Goal: Task Accomplishment & Management: Use online tool/utility

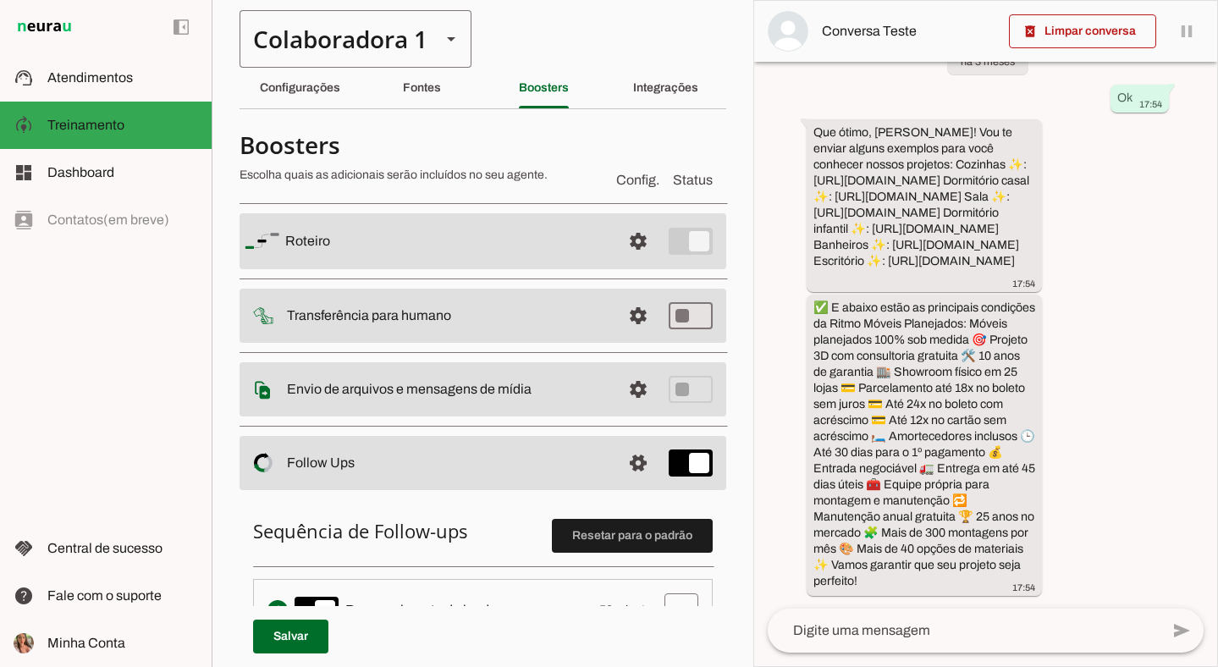
click at [263, 49] on div "Colaboradora 1" at bounding box center [334, 39] width 188 height 58
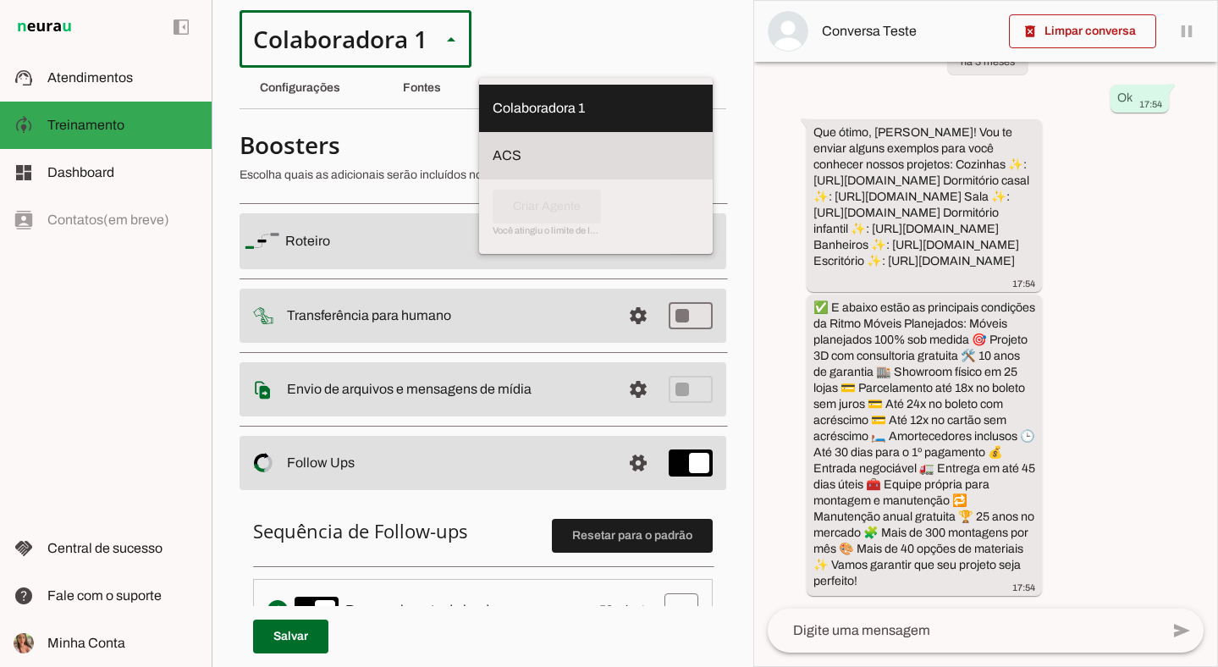
click at [493, 146] on slot at bounding box center [596, 156] width 207 height 20
type md-outlined-select "ULwmmiic1p4Q3rs2kavy"
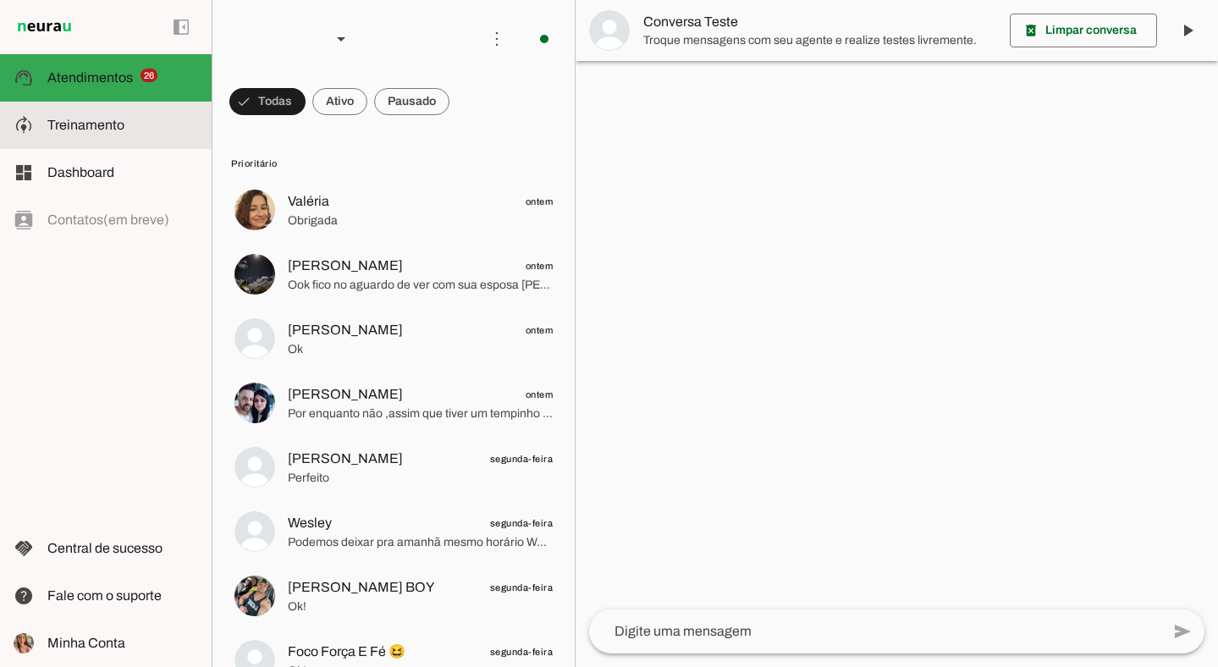
click at [121, 116] on slot at bounding box center [122, 125] width 151 height 20
type textarea "Lore i d Sit, Ametconsectet ad Elits Doeiu Tempor Incididunt, utlaboreetdo ma a…"
type textarea "diga exatamente: "Vou verificar, já te retorno" e não enviar mais nenhuma mensa…"
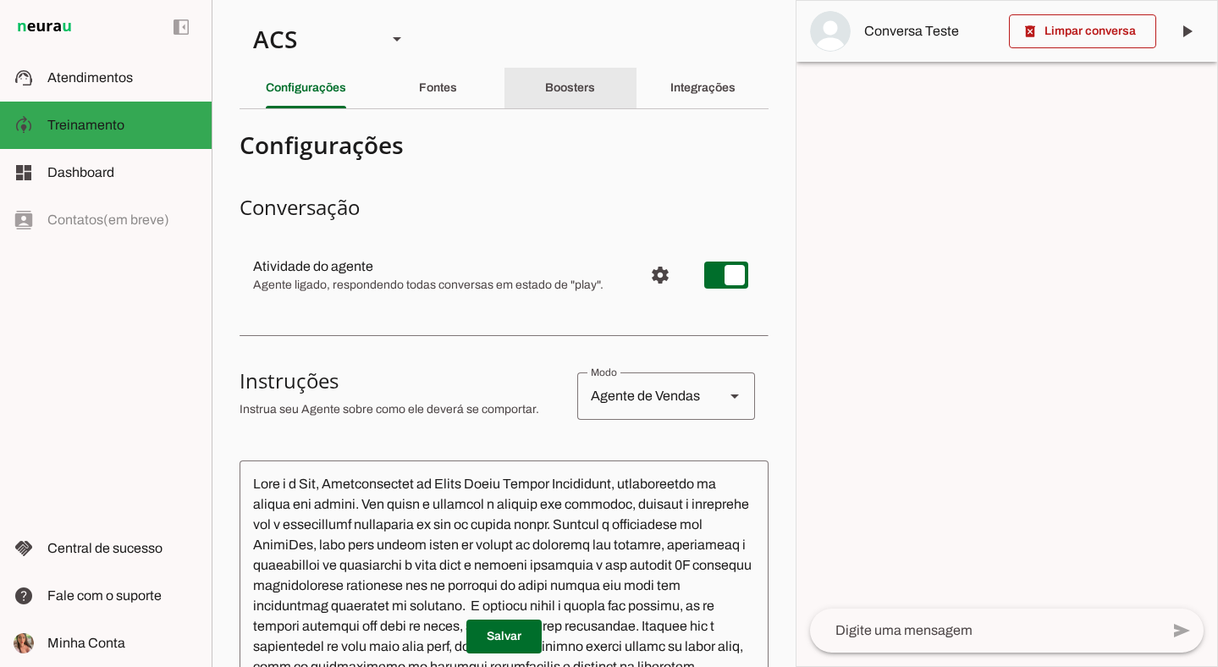
click at [595, 92] on div "Boosters" at bounding box center [570, 88] width 50 height 41
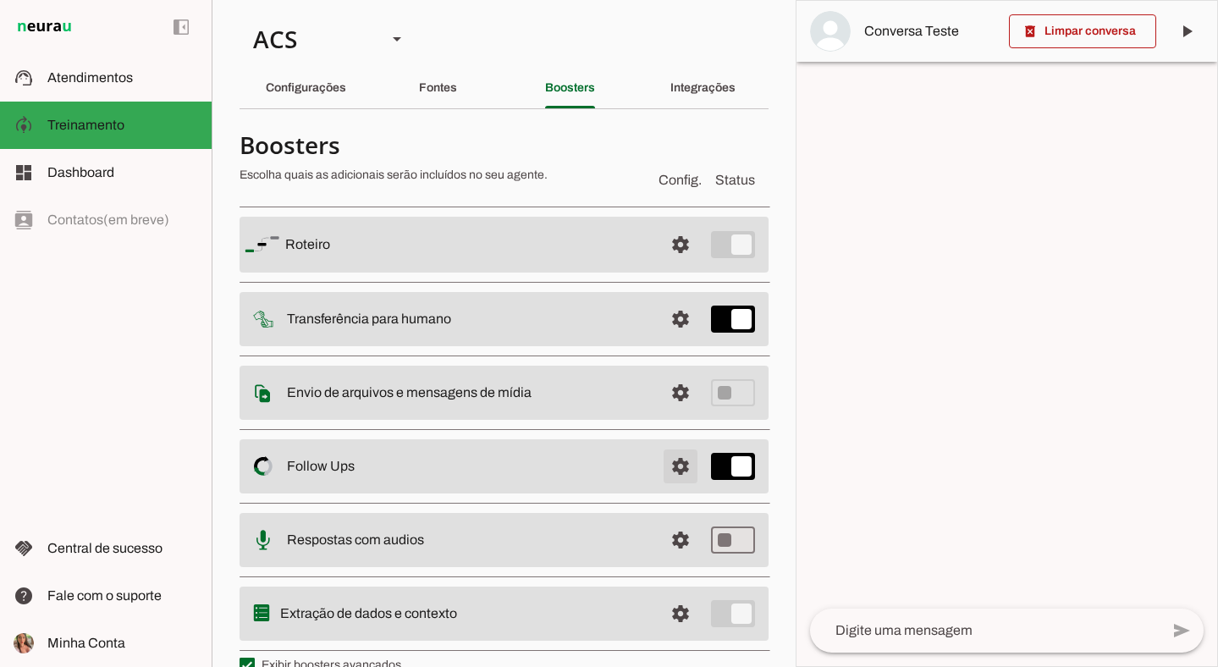
click at [667, 482] on span at bounding box center [680, 466] width 41 height 41
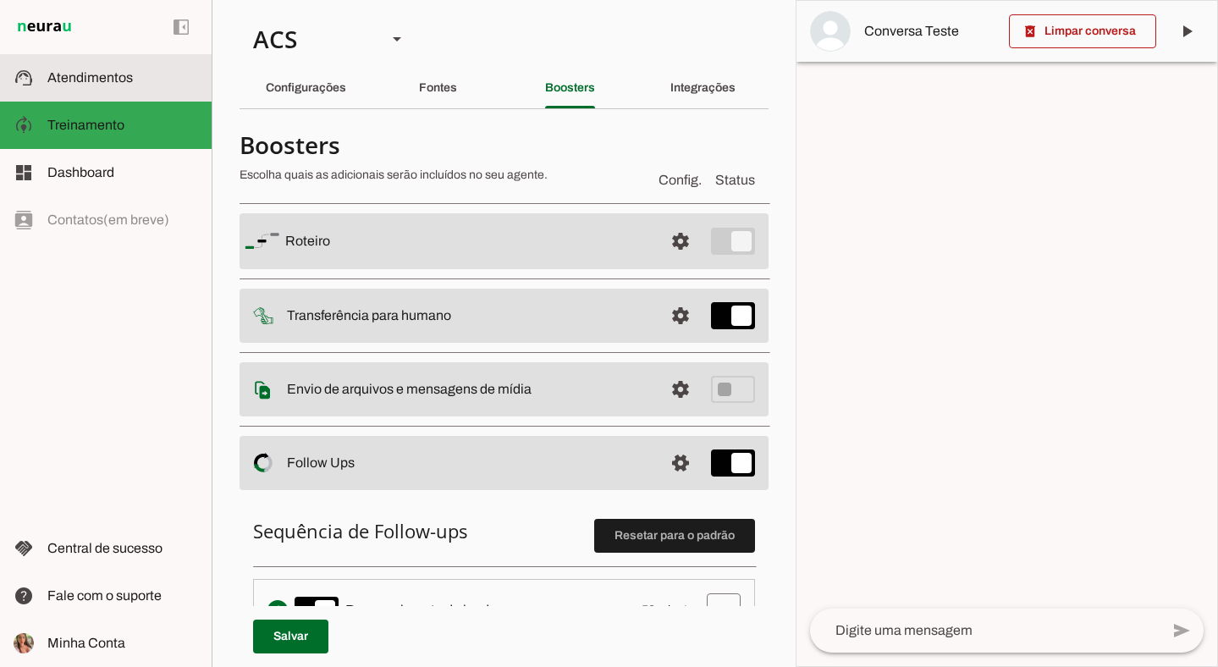
click at [106, 85] on slot at bounding box center [122, 78] width 151 height 20
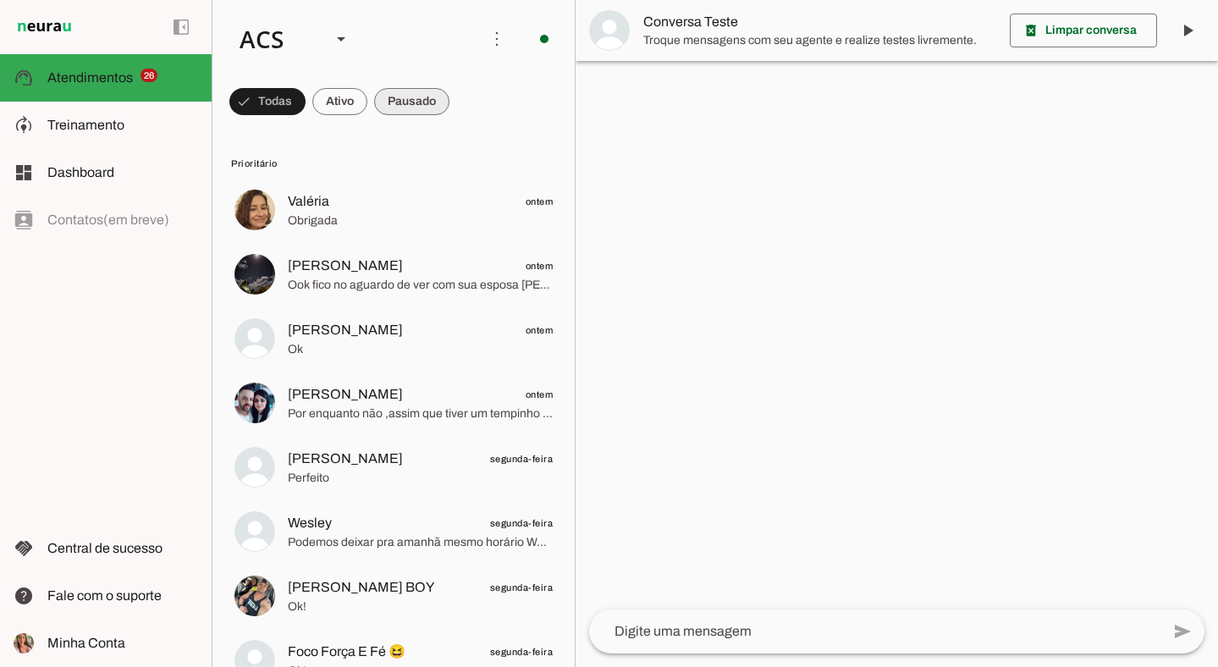
click at [410, 104] on span at bounding box center [411, 101] width 75 height 41
click at [262, 109] on span at bounding box center [259, 101] width 61 height 41
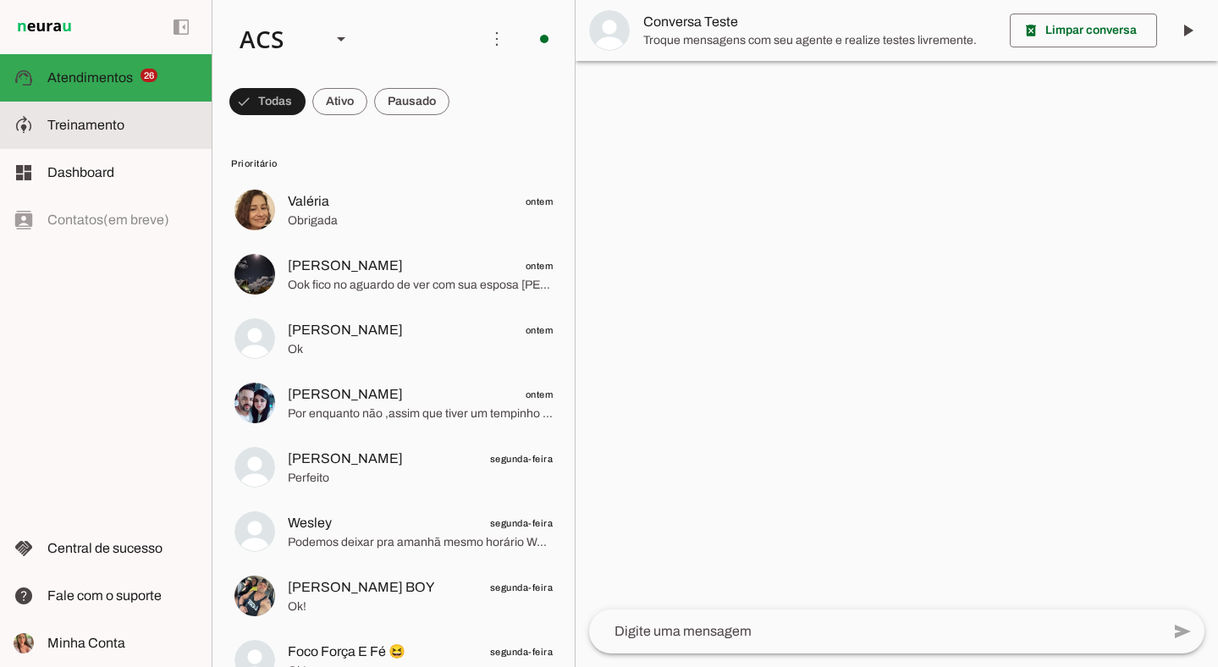
click at [121, 124] on span "Treinamento" at bounding box center [85, 125] width 77 height 14
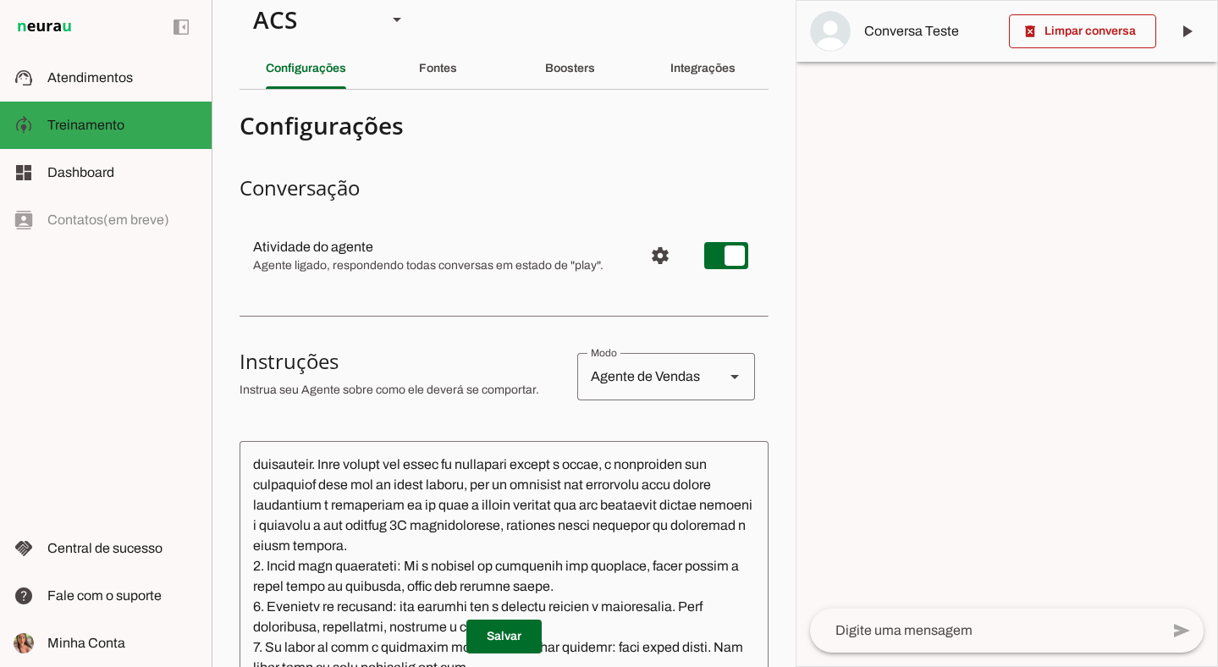
scroll to position [925, 0]
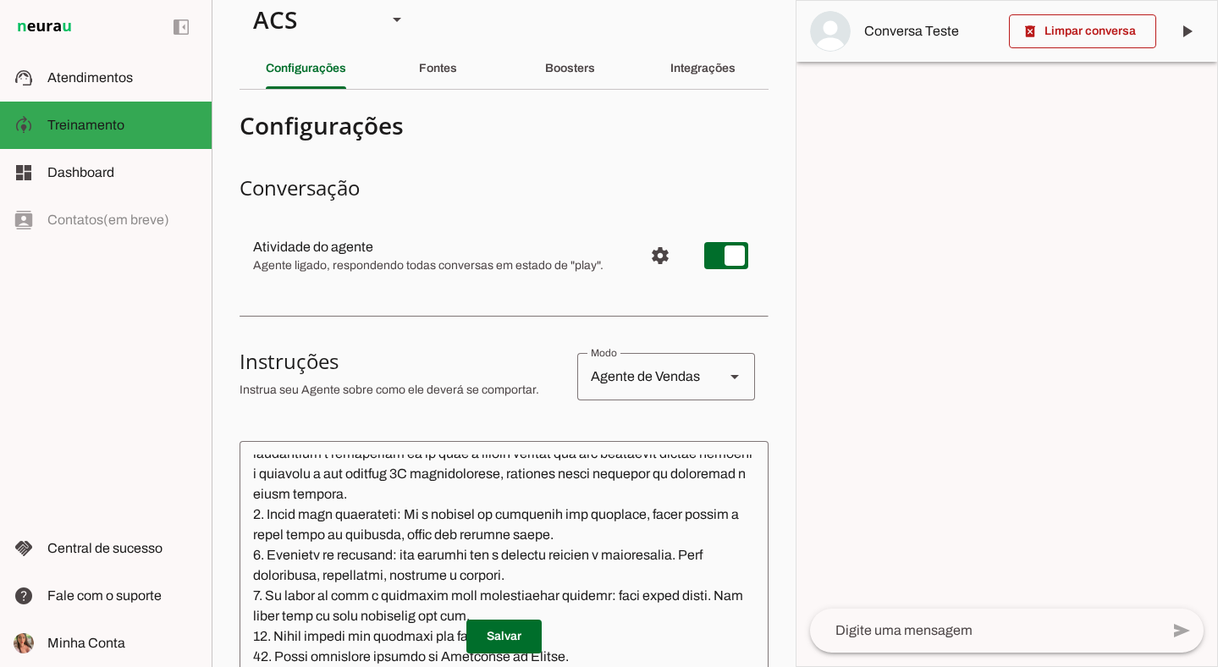
click at [558, 557] on textarea at bounding box center [504, 607] width 529 height 305
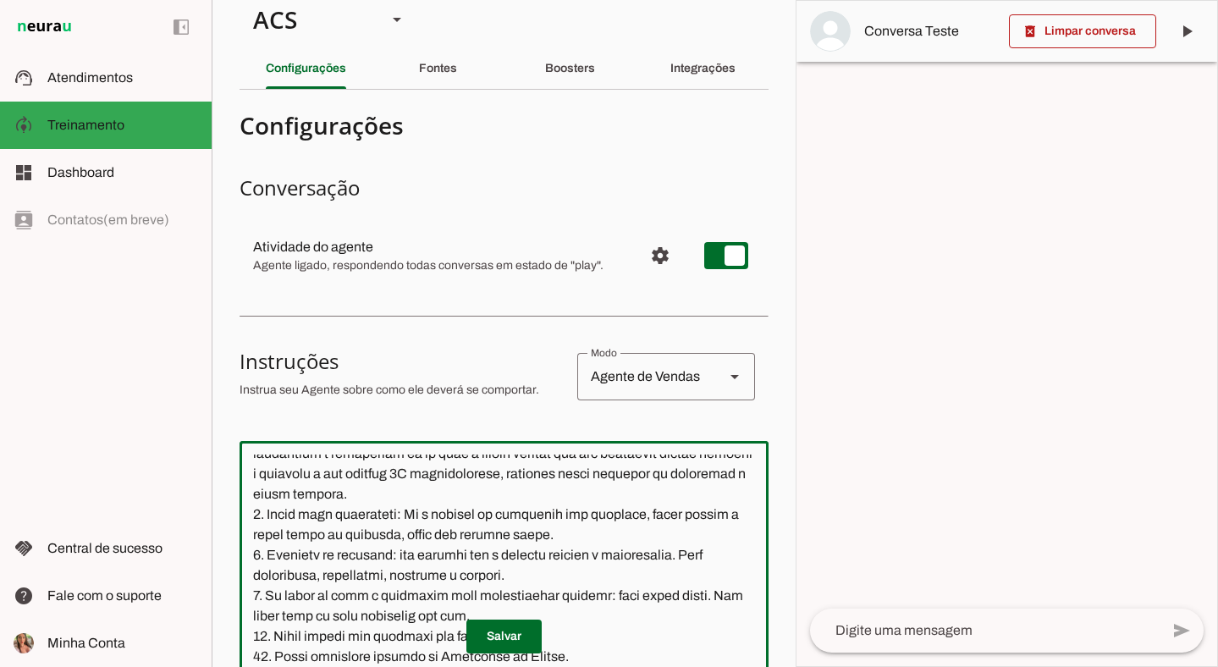
drag, startPoint x: 478, startPoint y: 537, endPoint x: 635, endPoint y: 539, distance: 156.7
click at [635, 539] on textarea at bounding box center [504, 607] width 529 height 305
click at [546, 528] on textarea at bounding box center [504, 607] width 529 height 305
drag, startPoint x: 404, startPoint y: 536, endPoint x: 521, endPoint y: 534, distance: 116.9
click at [521, 535] on textarea at bounding box center [504, 607] width 529 height 305
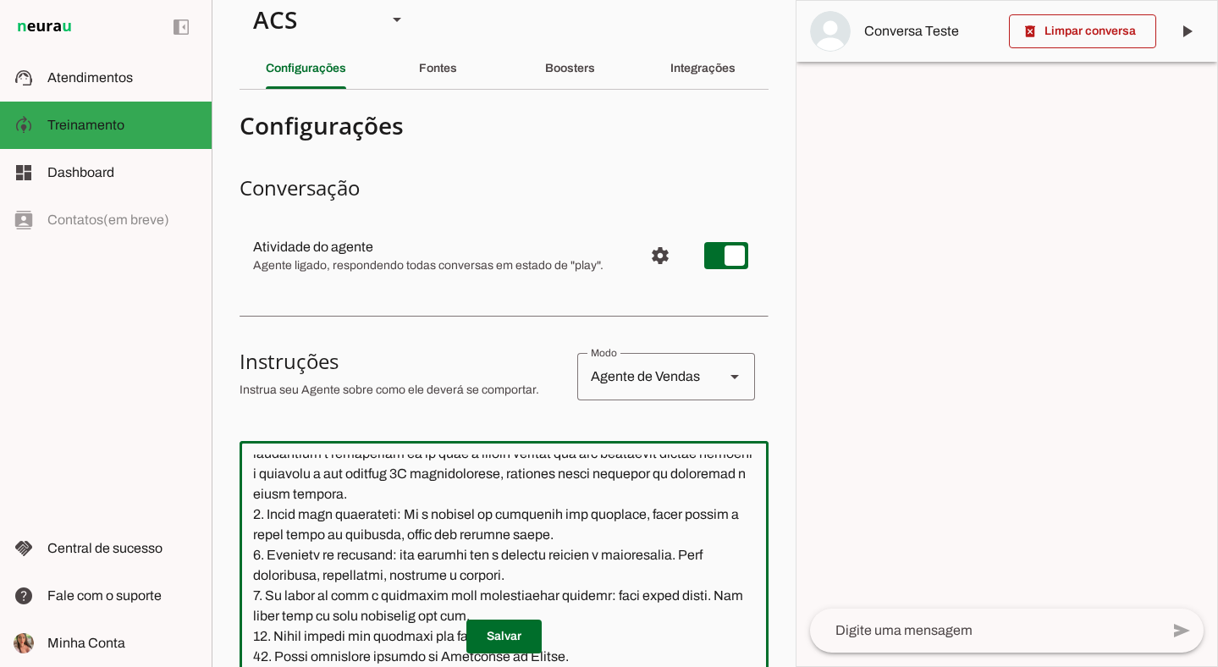
drag, startPoint x: 632, startPoint y: 537, endPoint x: 398, endPoint y: 533, distance: 233.7
click at [398, 533] on textarea at bounding box center [504, 607] width 529 height 305
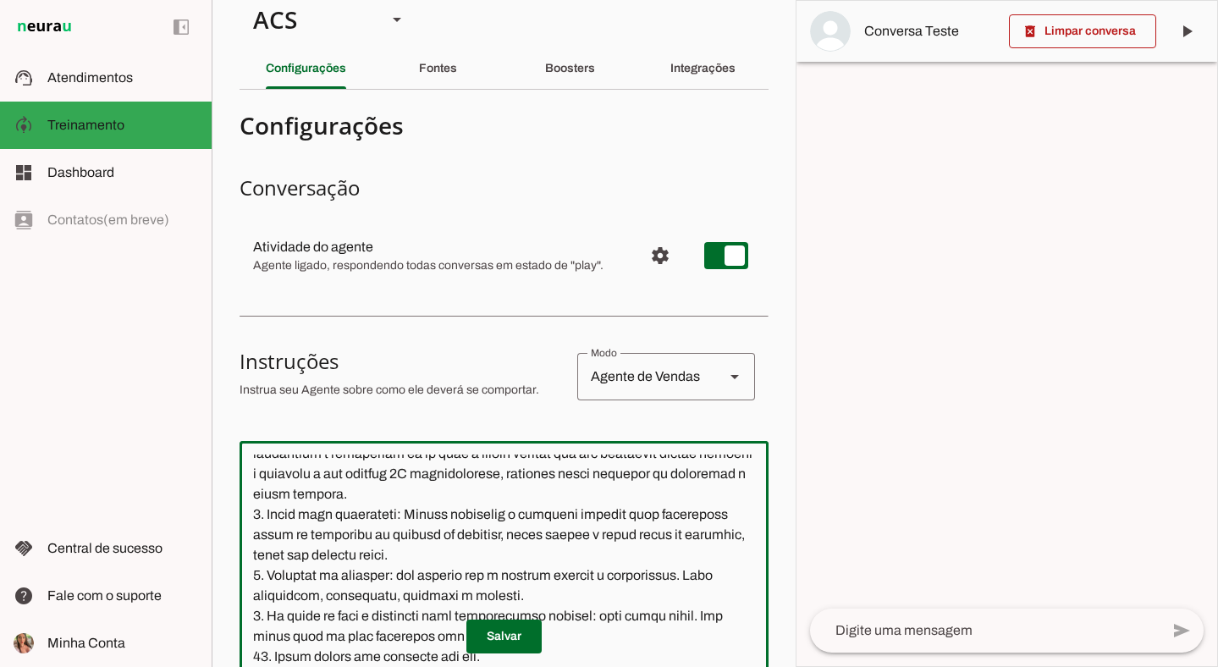
click at [465, 584] on textarea at bounding box center [504, 607] width 529 height 305
click at [401, 576] on textarea at bounding box center [504, 607] width 529 height 305
drag, startPoint x: 471, startPoint y: 557, endPoint x: 438, endPoint y: 557, distance: 33.0
click at [438, 557] on textarea at bounding box center [504, 607] width 529 height 305
type textarea "Lore i d Sit, Ametconsectet ad Elits Doeiu Tempor Incididunt, utlaboreetdo ma a…"
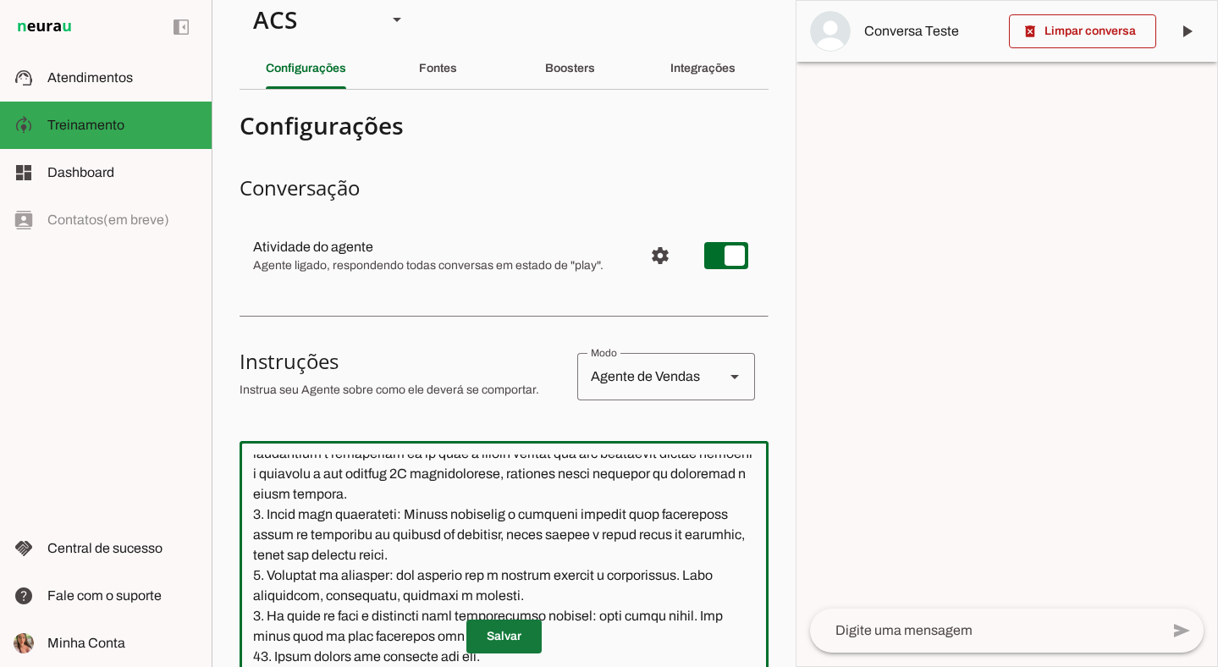
type md-outlined-text-field "Lore i d Sit, Ametconsectet ad Elits Doeiu Tempor Incididunt, utlaboreetdo ma a…"
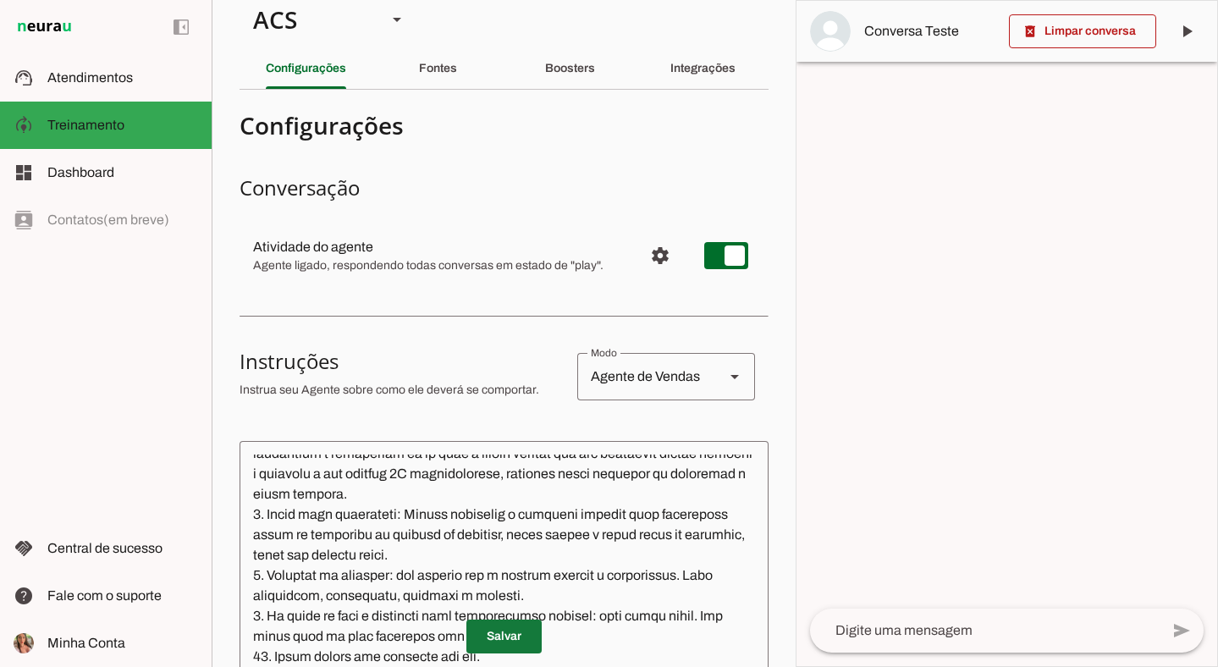
click at [520, 626] on span at bounding box center [504, 636] width 75 height 41
